Goal: Information Seeking & Learning: Learn about a topic

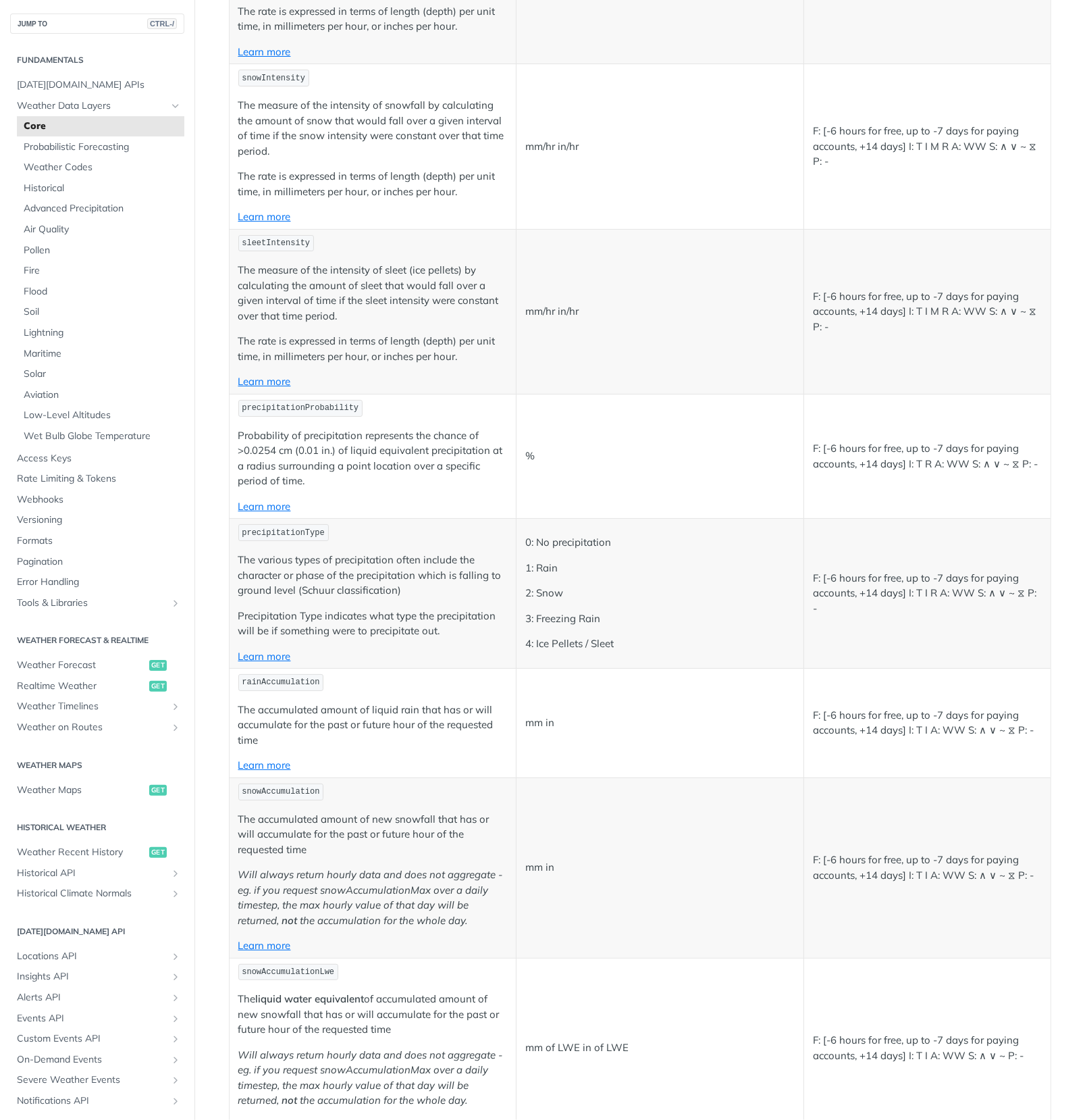
scroll to position [3444, 0]
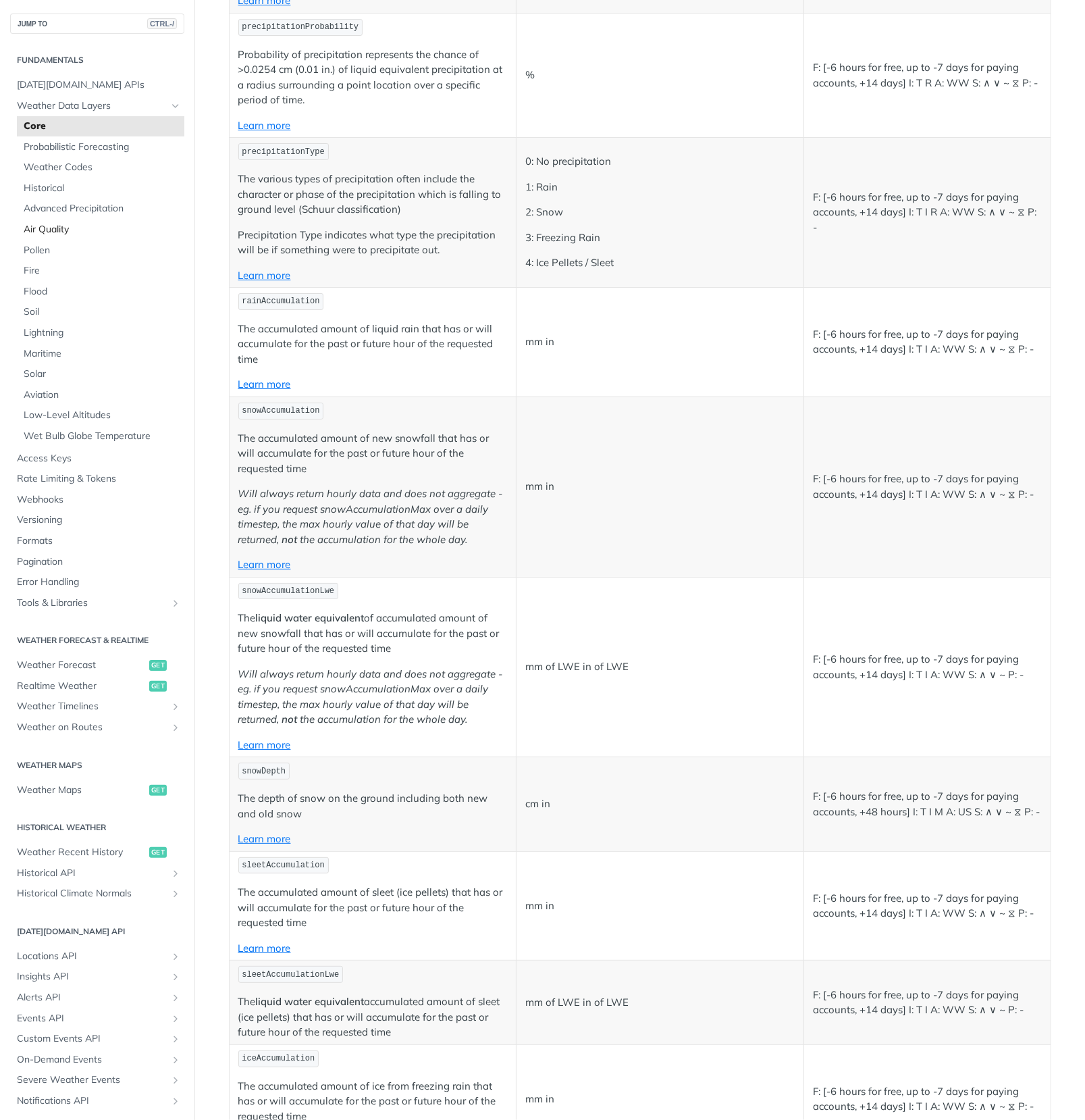
click at [46, 228] on span "Air Quality" at bounding box center [102, 229] width 157 height 14
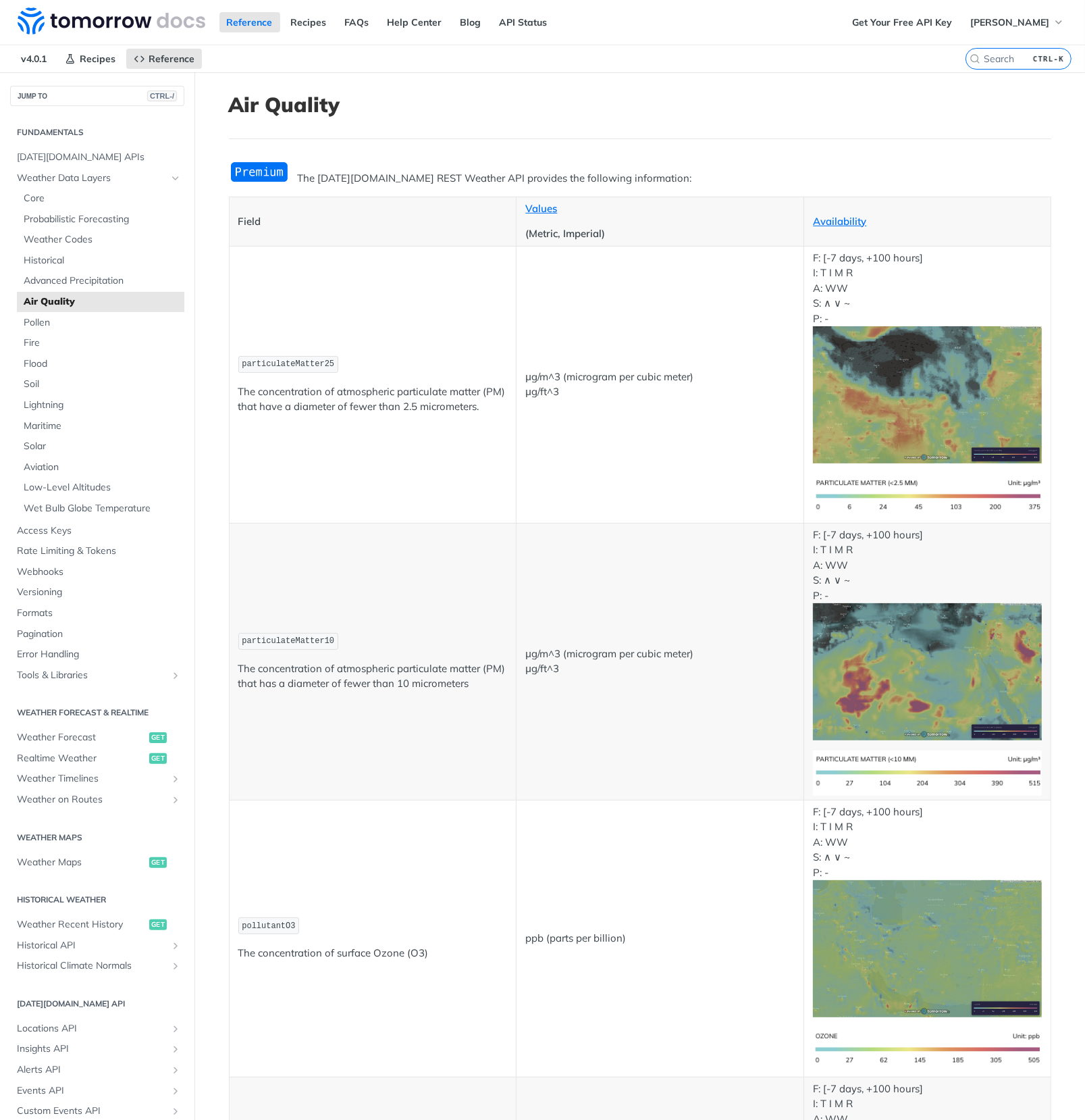
click at [242, 165] on img "Expand image" at bounding box center [259, 172] width 61 height 23
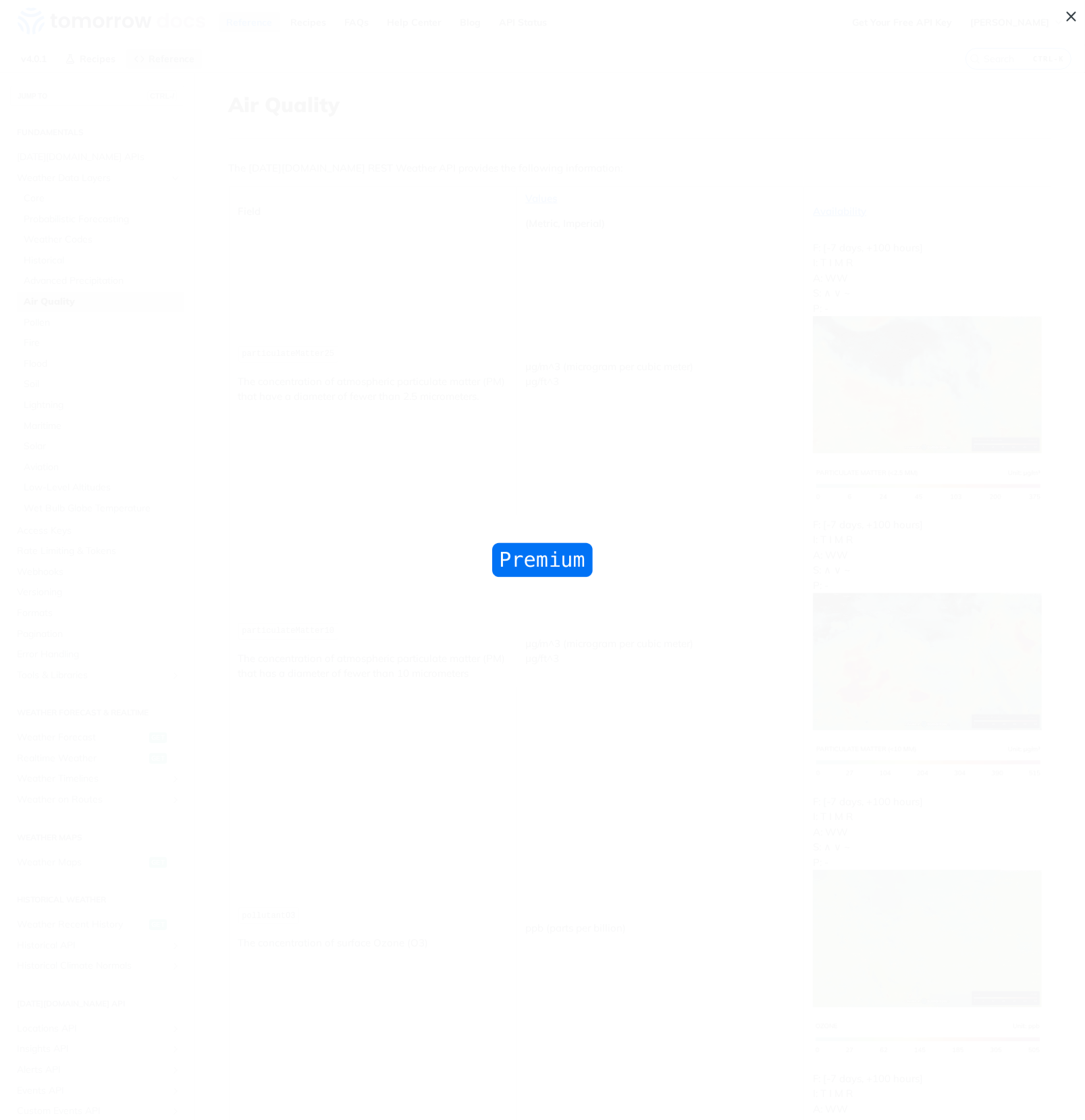
click at [242, 165] on span "Collapse image" at bounding box center [542, 560] width 1085 height 1120
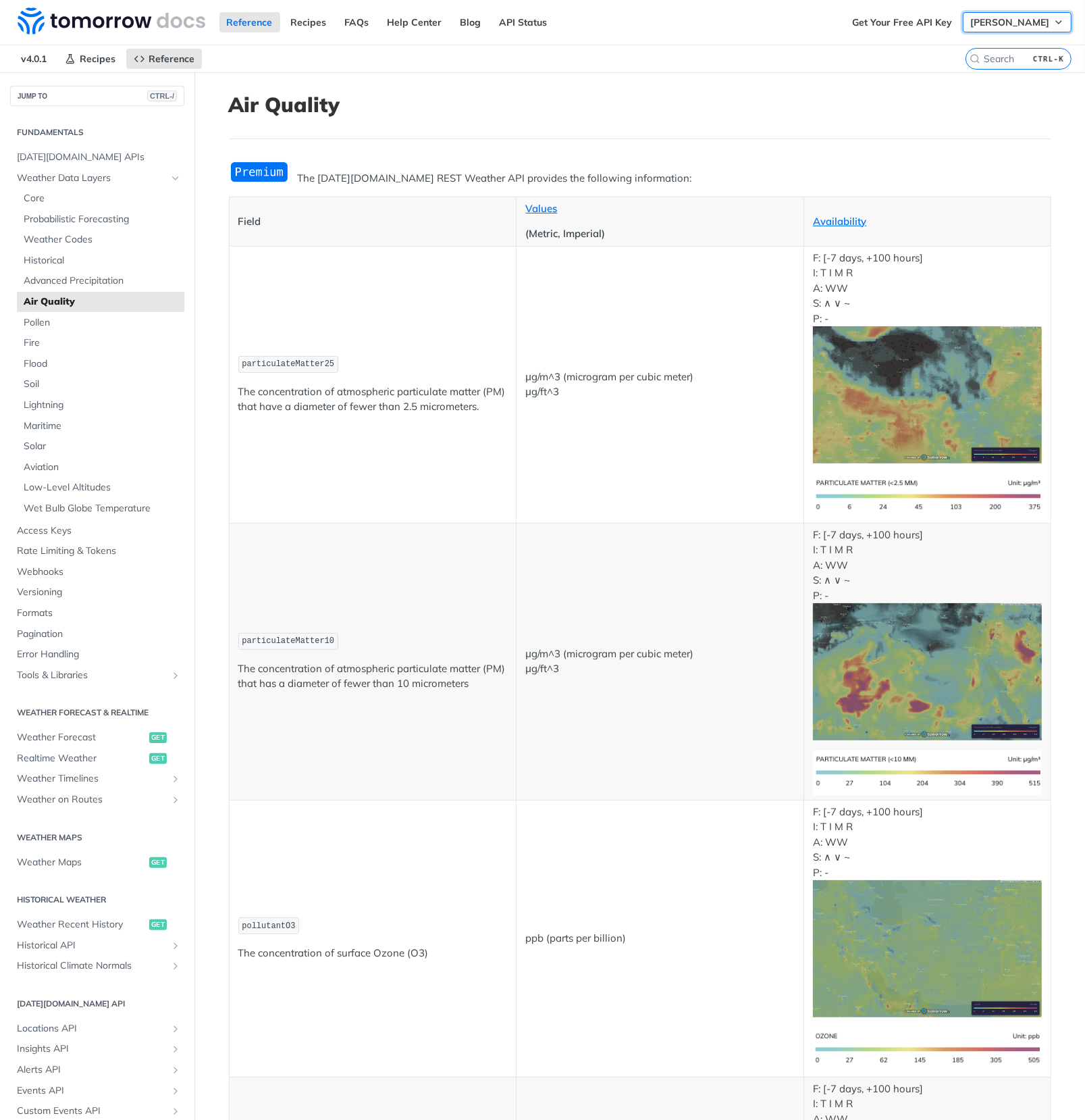
click at [1006, 17] on span "[PERSON_NAME]" at bounding box center [1010, 22] width 79 height 12
click at [598, 11] on div "Reference Recipes FAQs Help Center Blog API Status" at bounding box center [422, 22] width 845 height 45
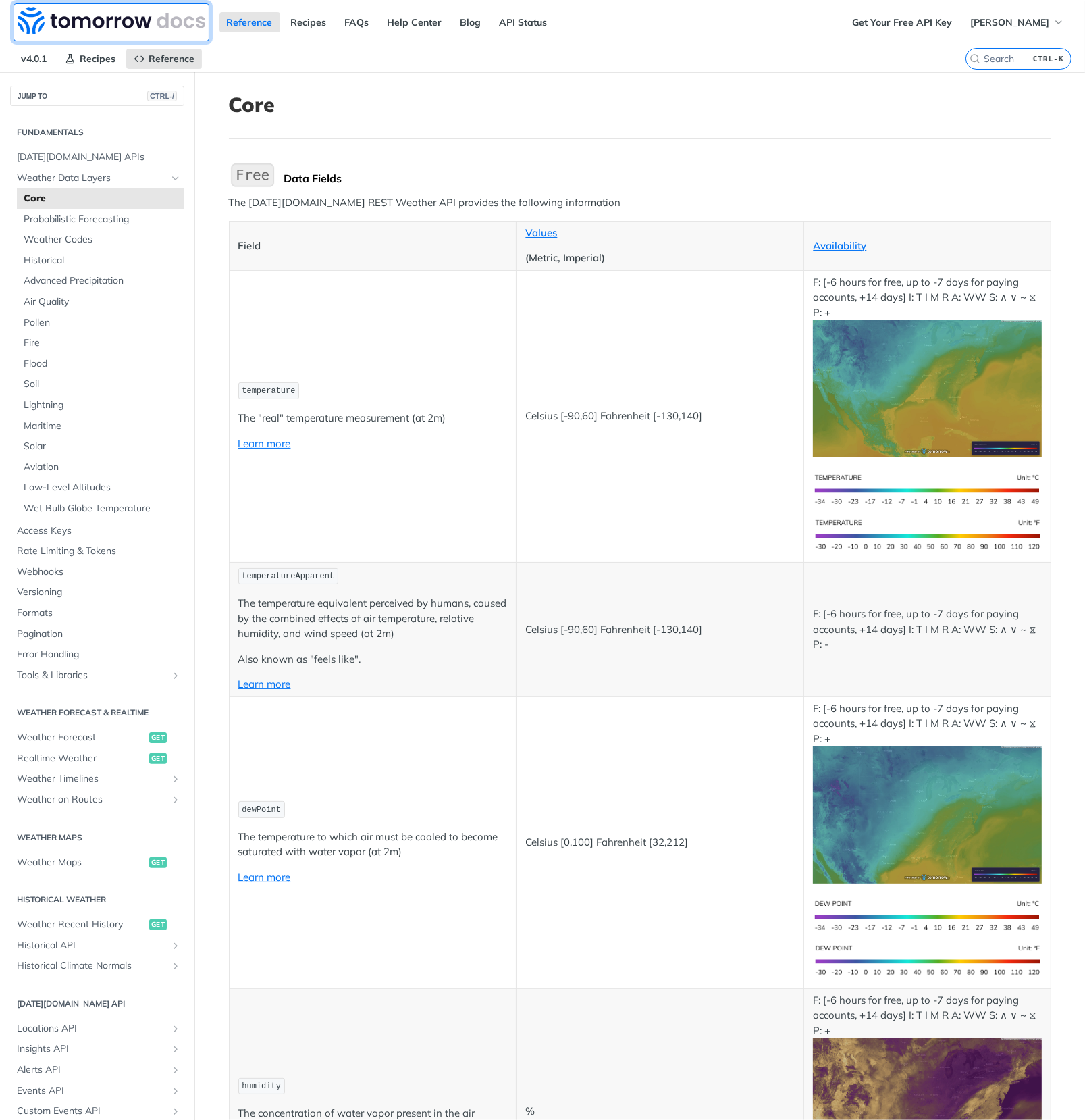
click at [95, 19] on img at bounding box center [112, 20] width 188 height 27
